Goal: Find specific page/section

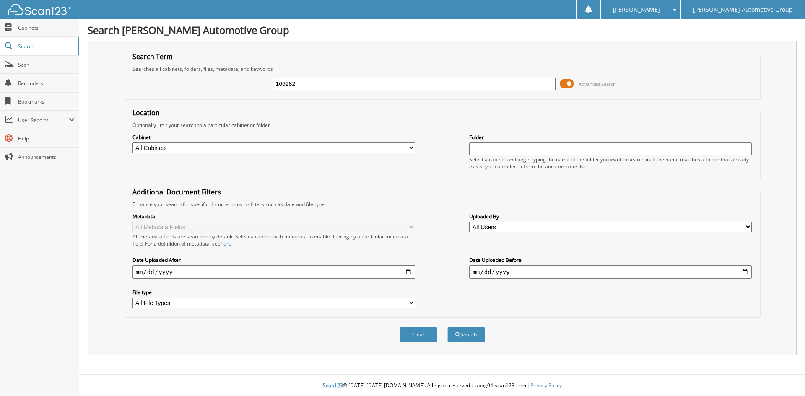
type input "166282"
click at [447, 327] on button "Search" at bounding box center [466, 335] width 38 height 16
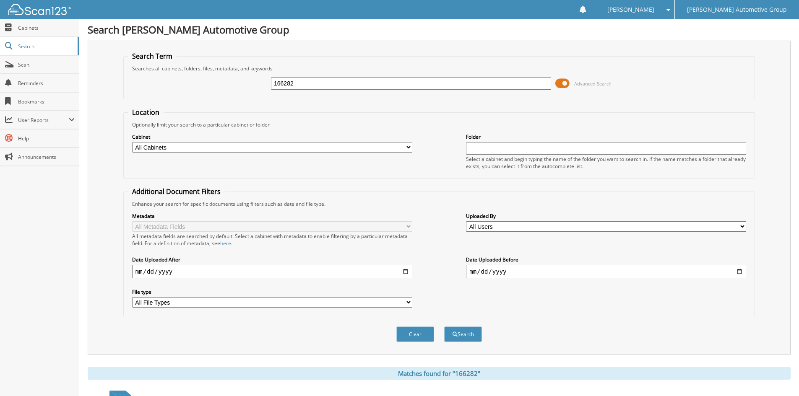
scroll to position [105, 0]
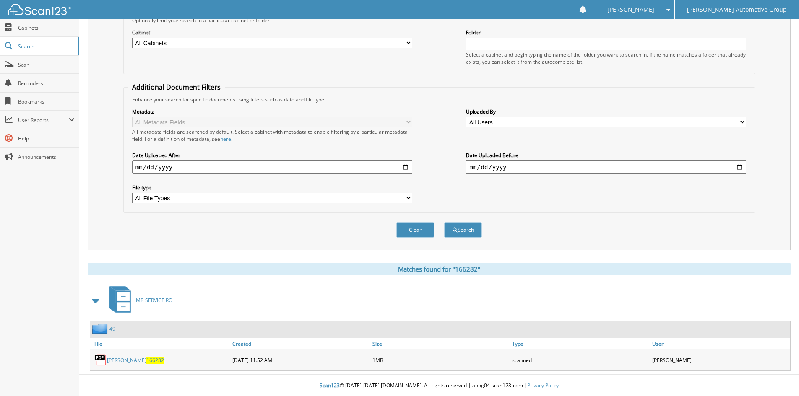
click at [146, 361] on span "166282" at bounding box center [155, 360] width 18 height 7
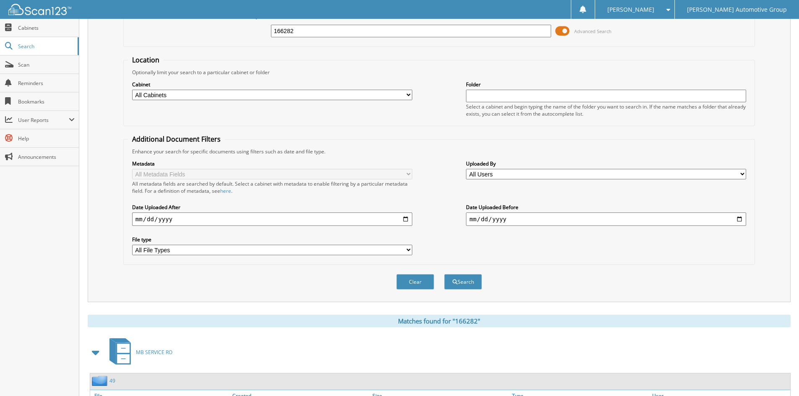
scroll to position [0, 0]
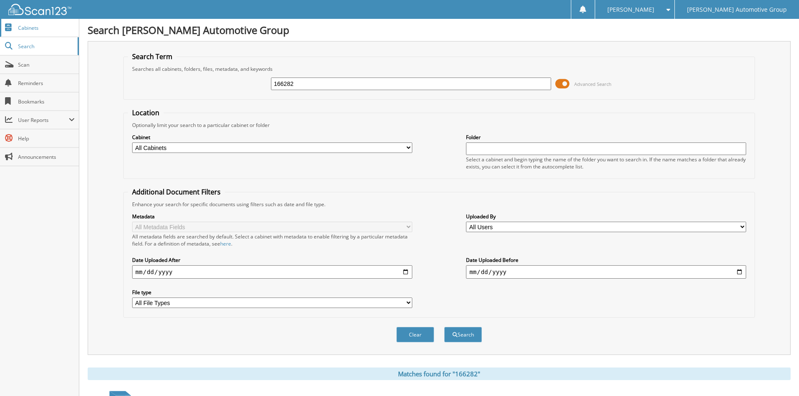
drag, startPoint x: 298, startPoint y: 84, endPoint x: 16, endPoint y: 22, distance: 288.9
click at [16, 22] on body "George S. Settings Logout Mike Schmitz Automotive Group Close Cabinets Search S…" at bounding box center [399, 250] width 799 height 501
type input "165711"
click at [444, 327] on button "Search" at bounding box center [463, 335] width 38 height 16
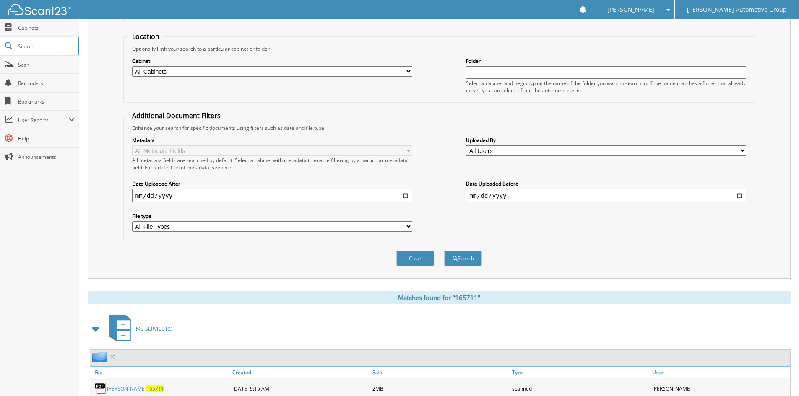
scroll to position [105, 0]
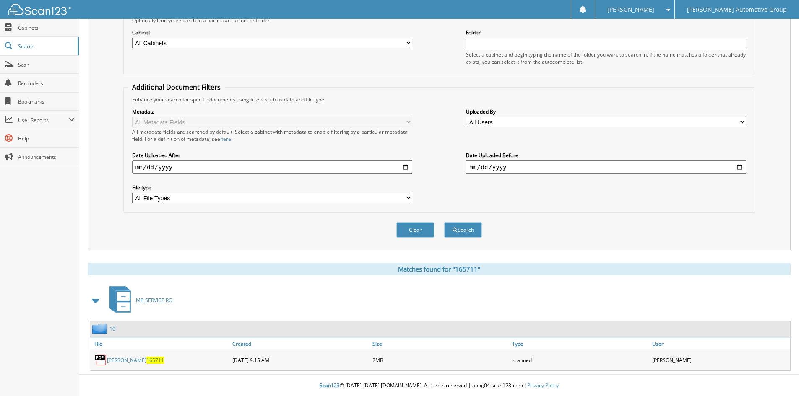
click at [146, 359] on span "165711" at bounding box center [155, 360] width 18 height 7
